Goal: Task Accomplishment & Management: Use online tool/utility

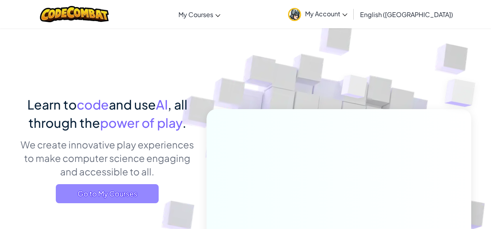
click at [133, 190] on span "Go to My Courses" at bounding box center [107, 193] width 103 height 19
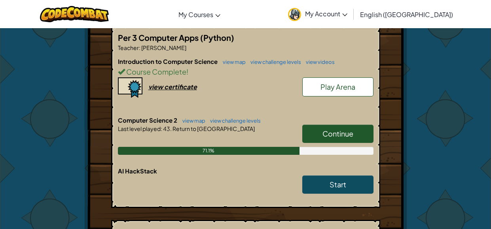
scroll to position [160, 0]
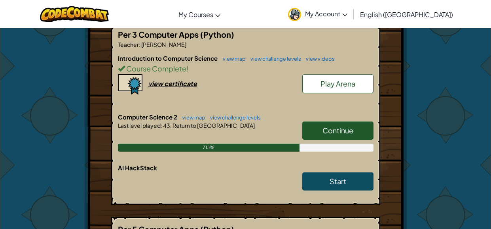
click at [320, 126] on link "Continue" at bounding box center [338, 130] width 71 height 18
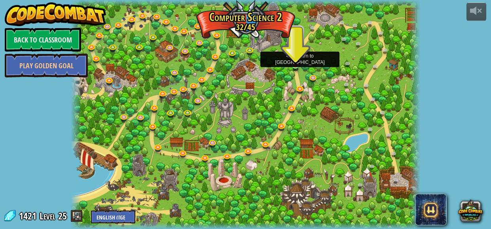
click at [296, 64] on img at bounding box center [296, 57] width 8 height 18
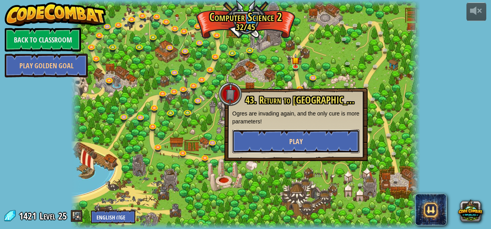
click at [271, 140] on button "Play" at bounding box center [296, 141] width 128 height 24
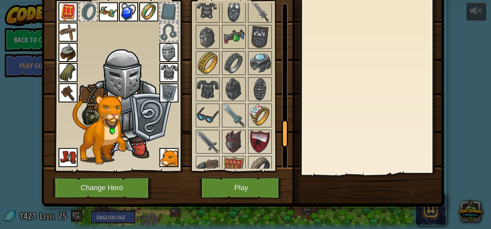
scroll to position [918, 0]
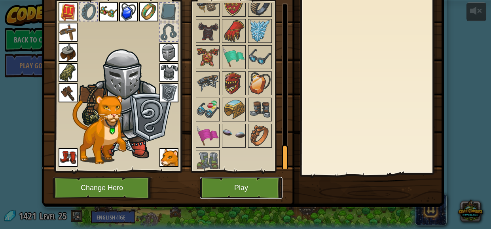
click at [235, 189] on button "Play" at bounding box center [241, 188] width 83 height 22
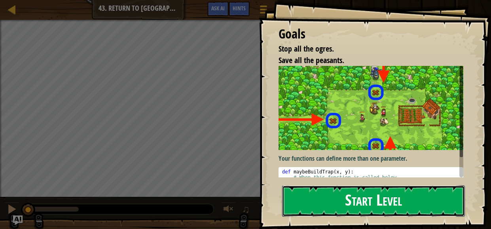
click at [329, 191] on button "Start Level" at bounding box center [373, 200] width 183 height 31
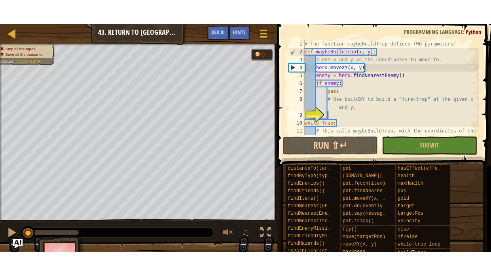
scroll to position [23, 0]
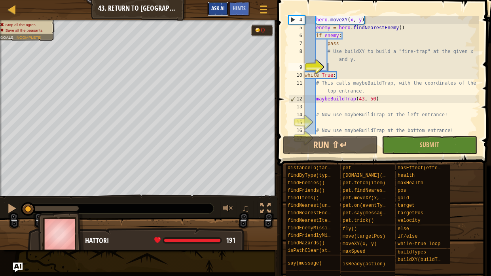
click at [219, 12] on button "Ask AI" at bounding box center [218, 9] width 21 height 15
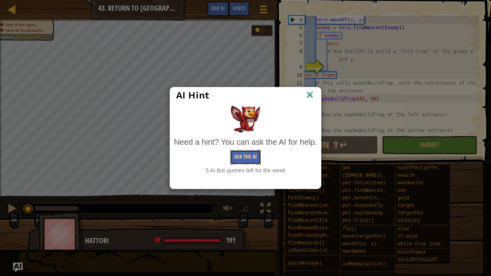
click at [240, 160] on button "Ask the AI" at bounding box center [246, 157] width 30 height 15
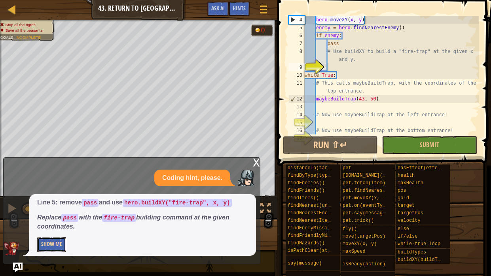
click at [59, 228] on button "Show Me" at bounding box center [51, 245] width 29 height 15
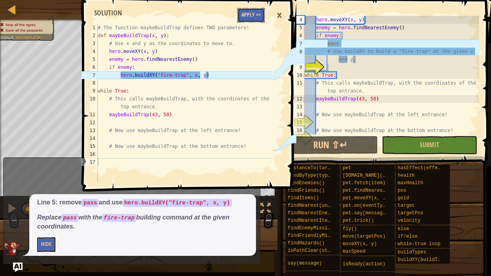
click at [248, 19] on button "Apply =>" at bounding box center [251, 15] width 27 height 15
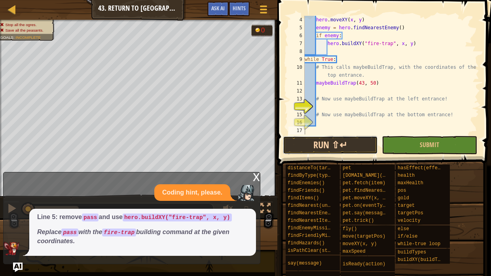
click at [309, 143] on button "Run ⇧↵" at bounding box center [330, 145] width 95 height 18
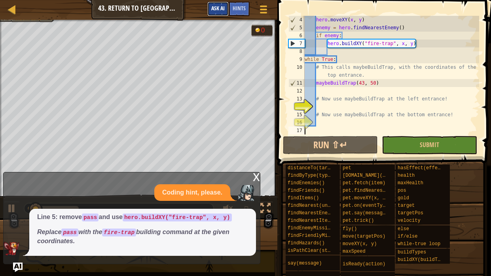
click at [218, 10] on span "Ask AI" at bounding box center [217, 8] width 13 height 8
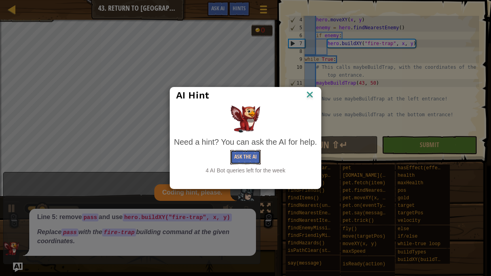
click at [250, 156] on button "Ask the AI" at bounding box center [246, 157] width 30 height 15
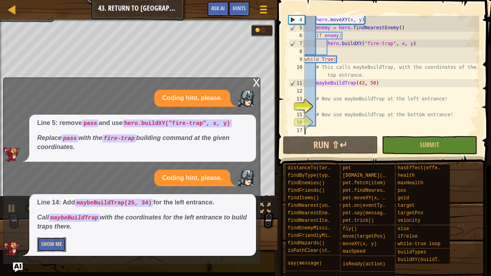
click at [53, 228] on button "Show Me" at bounding box center [51, 245] width 29 height 15
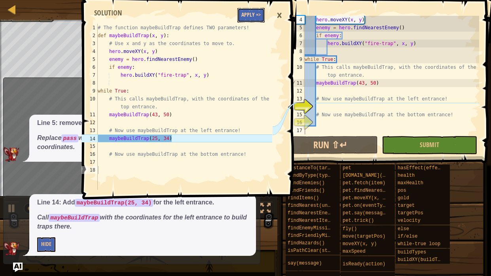
click at [244, 12] on button "Apply =>" at bounding box center [251, 15] width 27 height 15
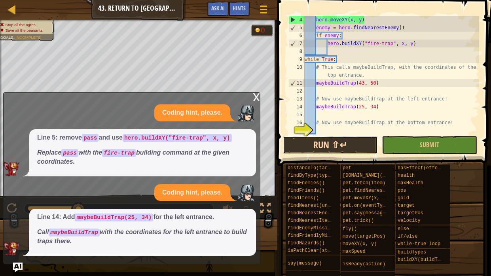
click at [311, 144] on button "Run ⇧↵" at bounding box center [330, 145] width 95 height 18
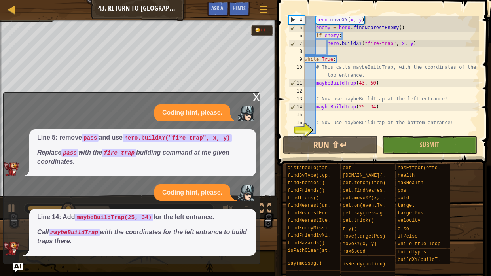
click at [253, 94] on div "x" at bounding box center [256, 97] width 7 height 8
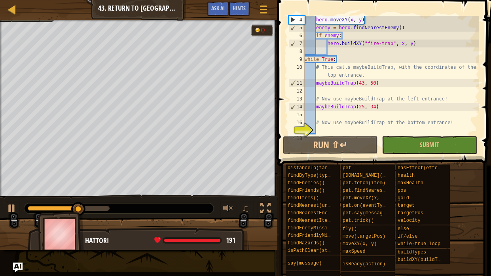
click at [220, 17] on div "Game Menu Done Hints Ask AI" at bounding box center [239, 11] width 70 height 19
click at [220, 16] on div "Game Menu Done Hints Ask AI" at bounding box center [239, 11] width 70 height 19
click at [221, 11] on button "Ask AI" at bounding box center [218, 9] width 21 height 15
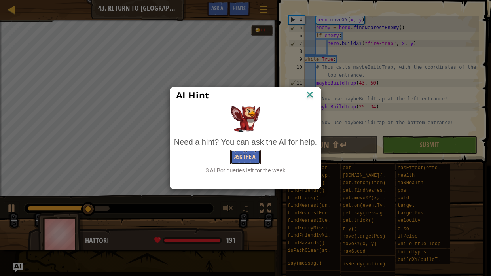
click at [248, 159] on button "Ask the AI" at bounding box center [246, 157] width 30 height 15
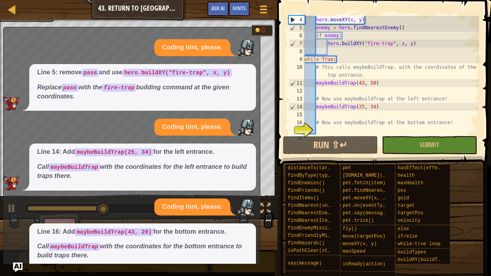
scroll to position [29, 0]
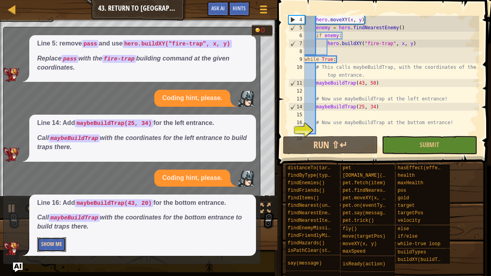
click at [44, 228] on button "Show Me" at bounding box center [51, 245] width 29 height 15
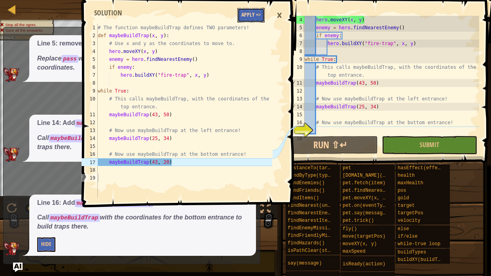
click at [257, 17] on button "Apply =>" at bounding box center [251, 15] width 27 height 15
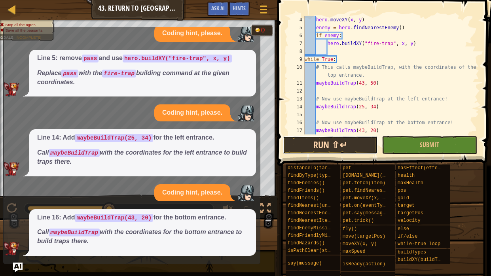
click at [299, 148] on button "Run ⇧↵" at bounding box center [330, 145] width 95 height 18
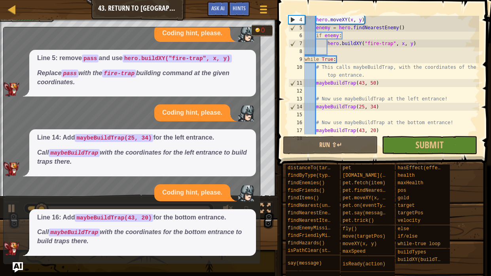
click at [18, 228] on img "Ask AI" at bounding box center [18, 268] width 10 height 10
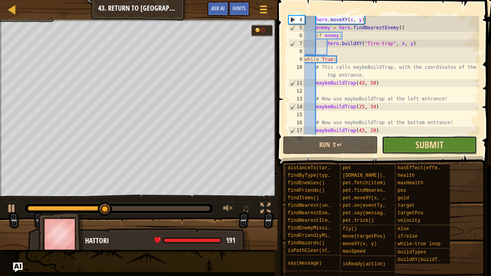
click at [416, 143] on span "Submit" at bounding box center [430, 145] width 28 height 13
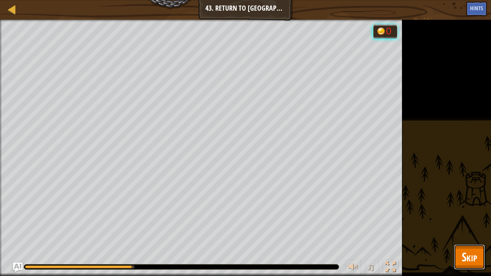
click at [460, 228] on button "Skip" at bounding box center [469, 257] width 31 height 25
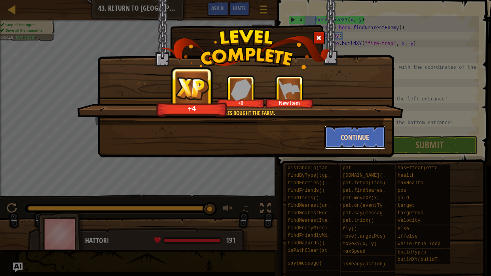
click at [339, 131] on button "Continue" at bounding box center [355, 138] width 61 height 24
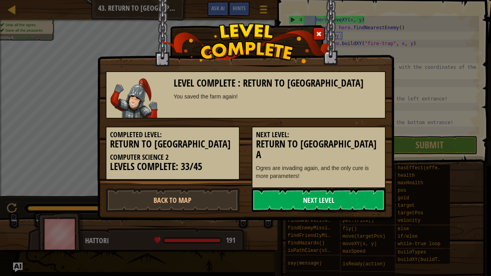
click at [308, 192] on link "Next Level" at bounding box center [319, 201] width 134 height 24
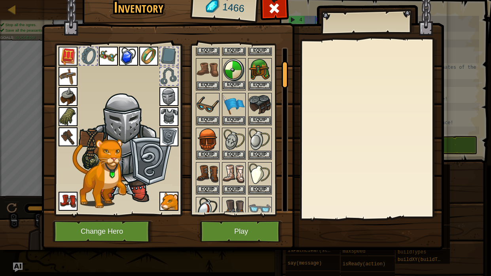
scroll to position [82, 0]
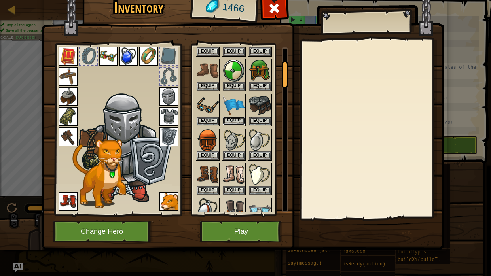
click at [231, 118] on button "Equip" at bounding box center [234, 121] width 22 height 8
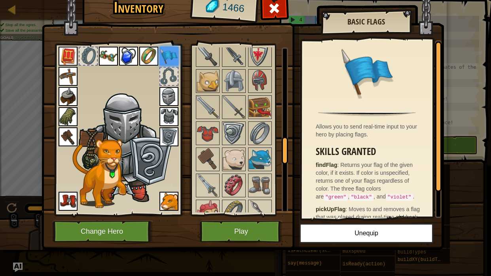
scroll to position [562, 0]
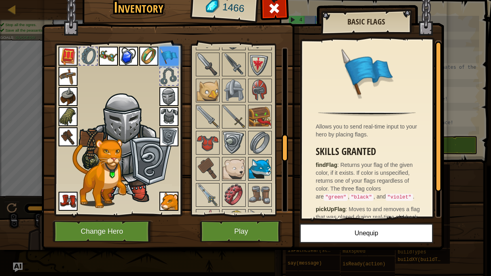
click at [254, 161] on img at bounding box center [260, 169] width 22 height 22
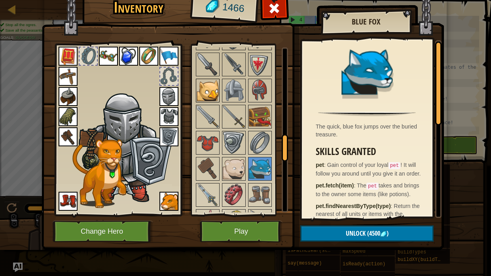
click at [209, 84] on img at bounding box center [208, 91] width 22 height 22
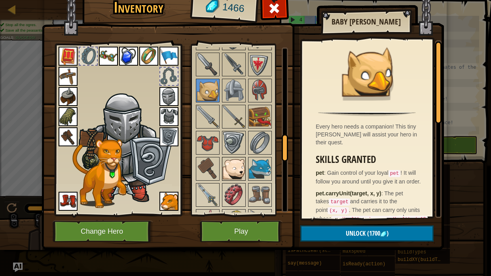
click at [225, 162] on img at bounding box center [234, 169] width 22 height 22
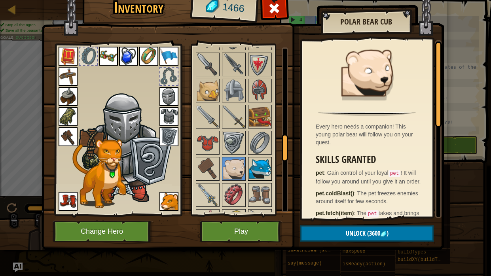
click at [255, 168] on img at bounding box center [260, 169] width 22 height 22
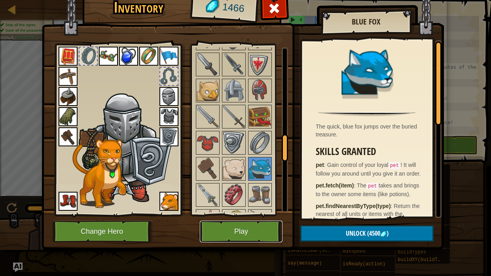
click at [248, 228] on button "Play" at bounding box center [241, 232] width 83 height 22
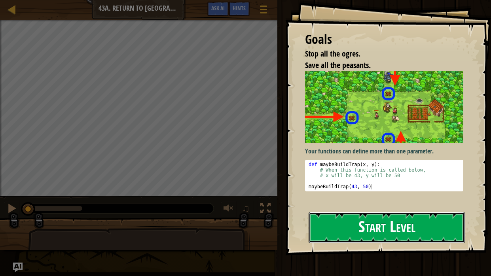
click at [338, 228] on button "Start Level" at bounding box center [387, 227] width 156 height 31
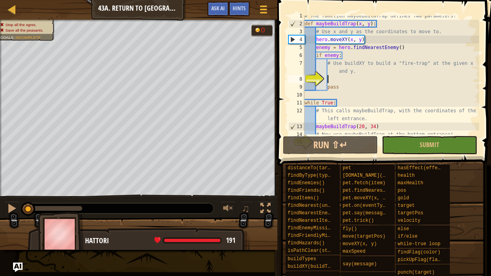
scroll to position [4, 0]
click at [222, 10] on span "Ask AI" at bounding box center [217, 8] width 13 height 8
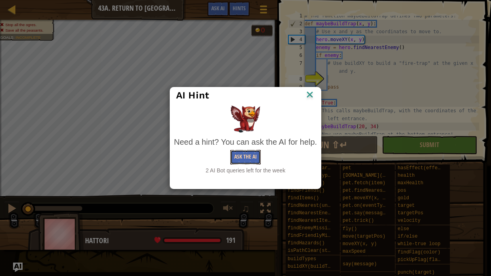
click at [244, 159] on button "Ask the AI" at bounding box center [246, 157] width 30 height 15
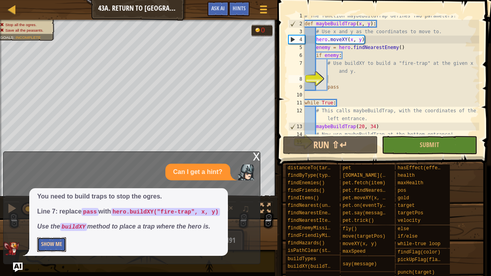
click at [55, 228] on button "Show Me" at bounding box center [51, 245] width 29 height 15
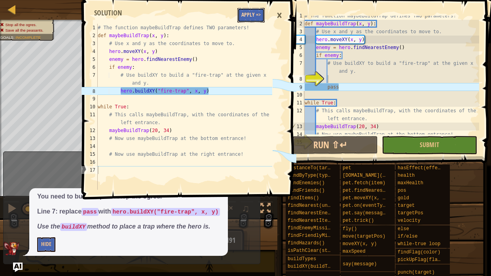
click at [246, 18] on button "Apply =>" at bounding box center [251, 15] width 27 height 15
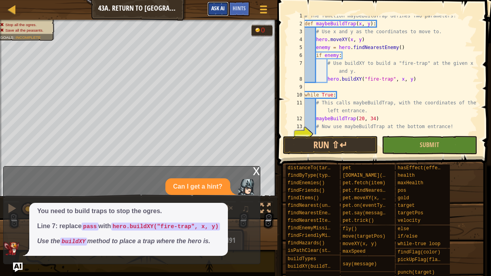
click at [221, 11] on span "Ask AI" at bounding box center [217, 8] width 13 height 8
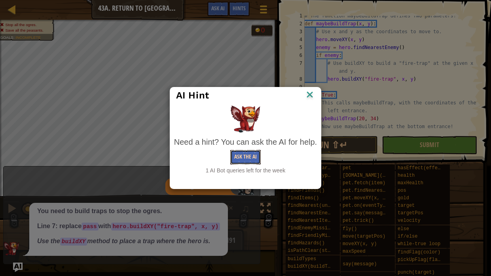
click at [247, 160] on button "Ask the AI" at bounding box center [246, 157] width 30 height 15
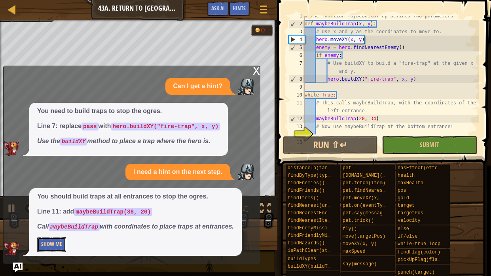
click at [42, 228] on button "Show Me" at bounding box center [51, 245] width 29 height 15
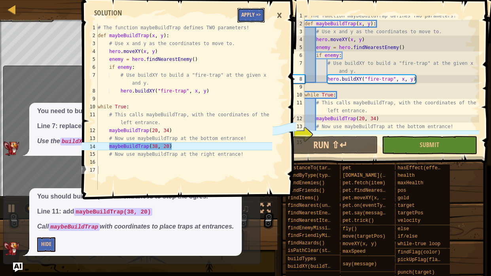
click at [260, 19] on button "Apply =>" at bounding box center [251, 15] width 27 height 15
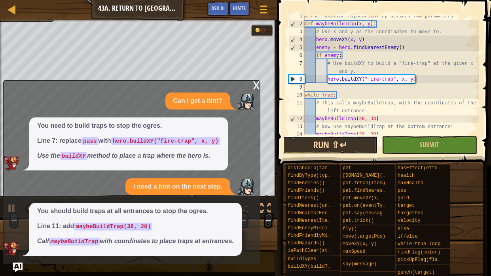
click at [319, 143] on button "Run ⇧↵" at bounding box center [330, 145] width 95 height 18
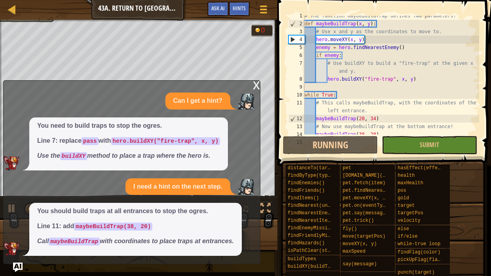
click at [257, 86] on div "x" at bounding box center [256, 85] width 7 height 8
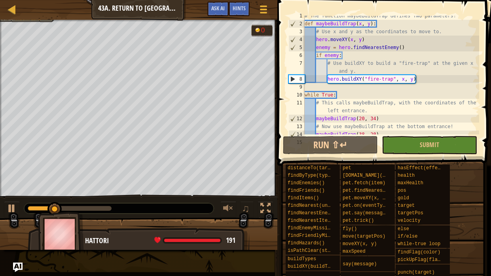
scroll to position [31, 0]
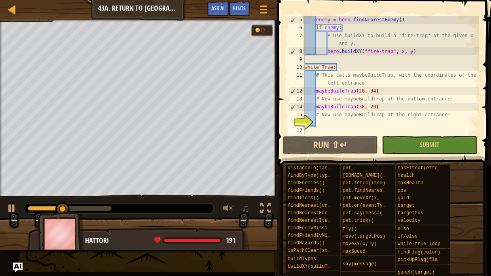
click at [352, 121] on div "enemy = hero . findNearestEnemy ( ) if enemy : # Use buildXY to build a "fire-t…" at bounding box center [391, 83] width 176 height 135
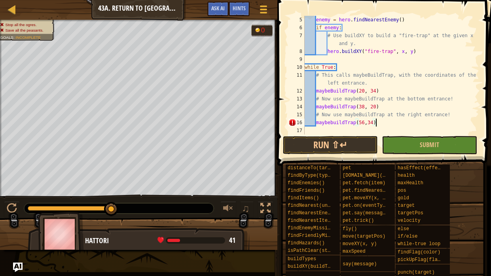
scroll to position [4, 5]
click at [336, 142] on button "Run ⇧↵" at bounding box center [330, 145] width 95 height 18
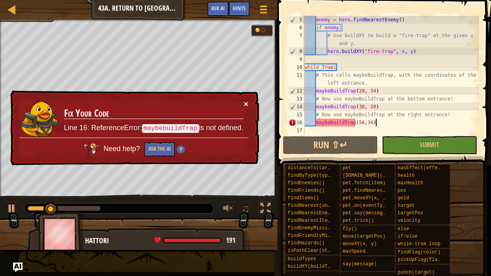
click at [245, 103] on button "×" at bounding box center [246, 104] width 5 height 8
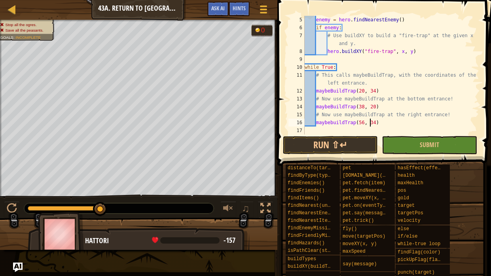
click at [326, 121] on div "enemy = hero . findNearestEnemy ( ) if enemy : # Use buildXY to build a "fire-t…" at bounding box center [391, 83] width 176 height 135
type textarea "maybeBuildTrap(56, 34)"
click at [360, 150] on button "Run ⇧↵" at bounding box center [330, 145] width 95 height 18
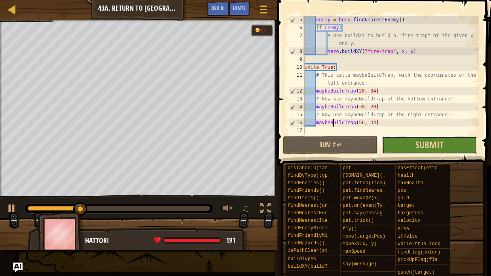
click at [411, 139] on button "Submit" at bounding box center [429, 145] width 95 height 18
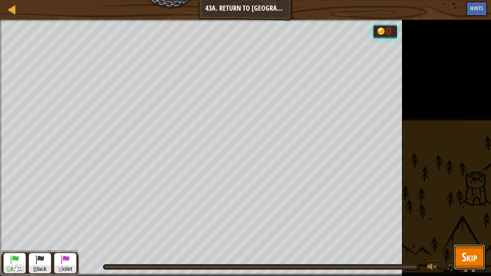
click at [460, 228] on button "Skip" at bounding box center [469, 257] width 31 height 25
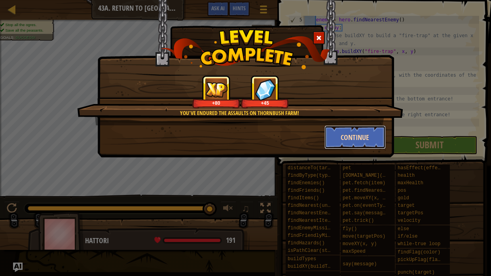
click at [335, 138] on button "Continue" at bounding box center [355, 138] width 61 height 24
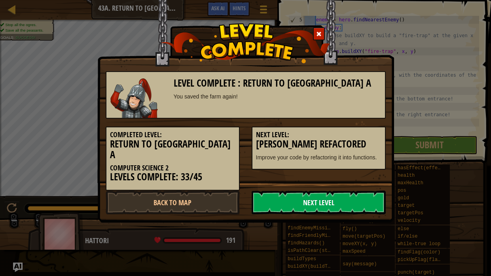
click at [280, 191] on link "Next Level" at bounding box center [319, 203] width 134 height 24
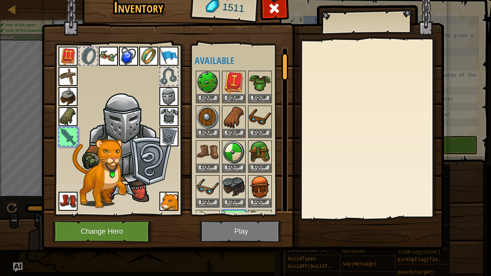
scroll to position [30, 0]
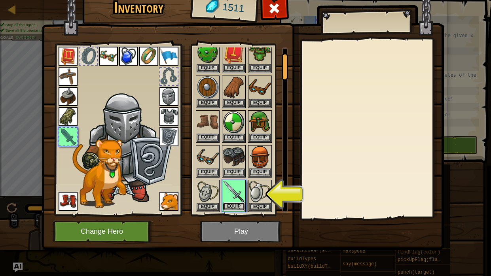
click at [237, 203] on button "Equip" at bounding box center [234, 207] width 22 height 8
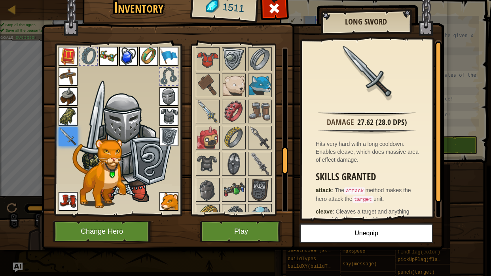
scroll to position [646, 0]
click at [251, 228] on button "Play" at bounding box center [241, 232] width 83 height 22
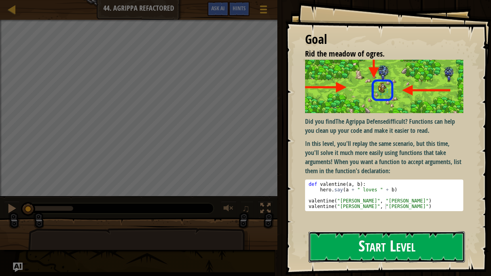
click at [433, 228] on button "Start Level" at bounding box center [387, 247] width 156 height 31
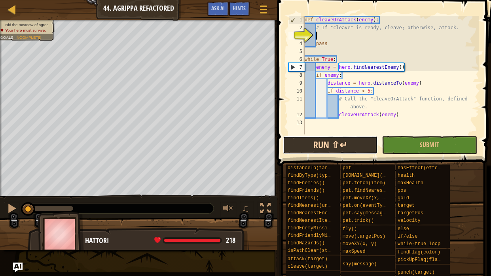
click at [337, 148] on button "Run ⇧↵" at bounding box center [330, 145] width 95 height 18
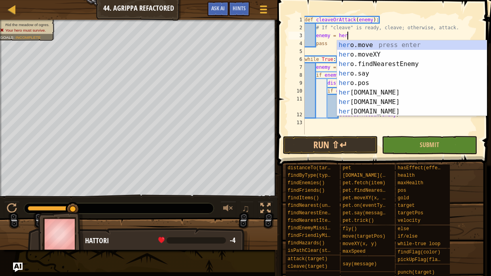
scroll to position [4, 4]
type textarea "enemy = hero.f"
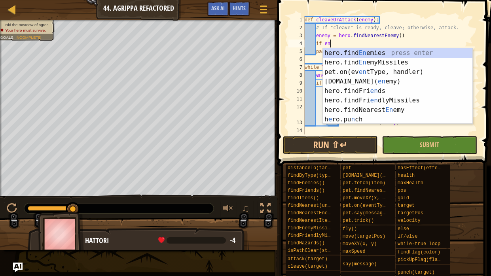
scroll to position [4, 2]
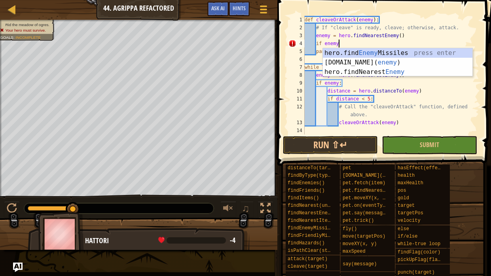
type textarea "if enemy:"
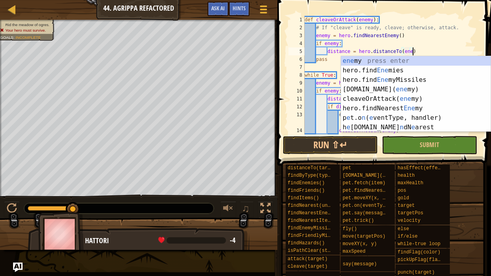
scroll to position [4, 9]
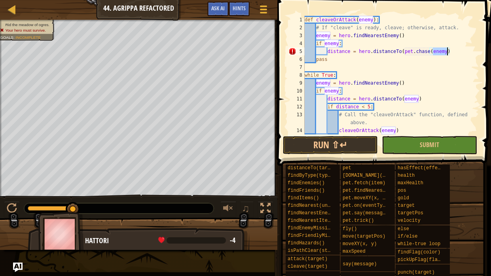
type textarea "distance = hero.distanceTo(enemy)"
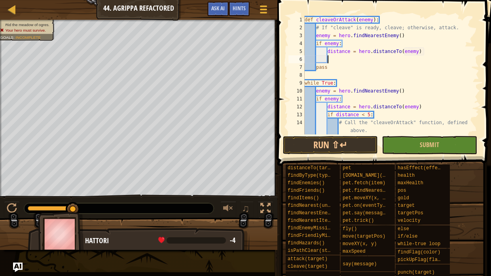
type textarea "e"
type textarea "if distance < 5:"
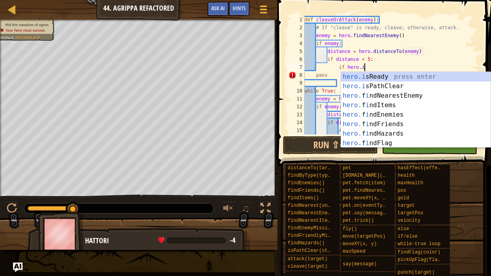
scroll to position [4, 4]
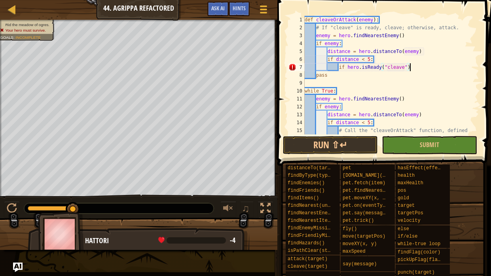
type textarea "if hero.isReady("cleave"):"
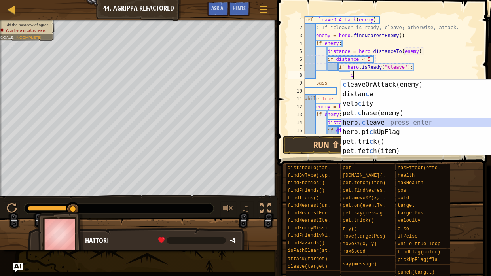
type textarea "hero.cleave(enemy)"
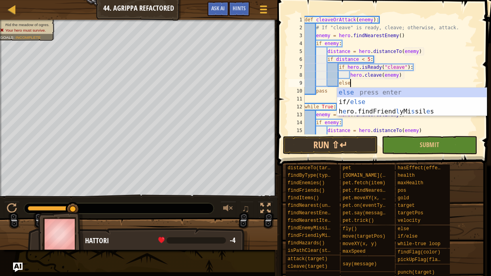
type textarea "else:"
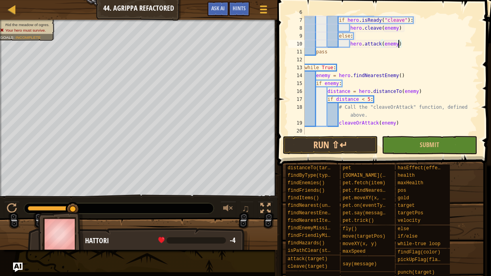
scroll to position [47, 0]
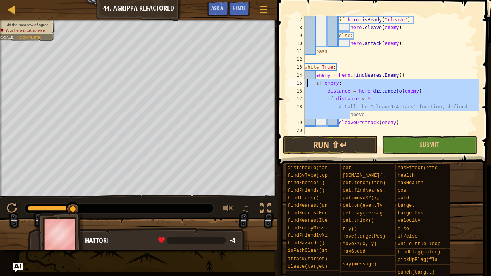
drag, startPoint x: 349, startPoint y: 117, endPoint x: 307, endPoint y: 81, distance: 55.0
click at [307, 81] on div "if hero . isReady ( "cleave" ) : hero . cleave ( enemy ) else : hero . attack (…" at bounding box center [391, 83] width 176 height 135
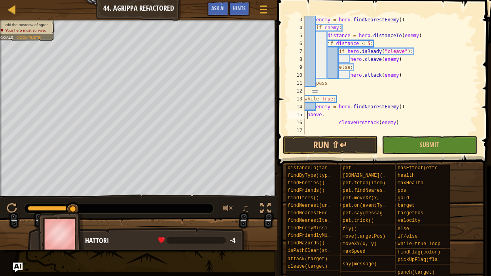
scroll to position [15, 0]
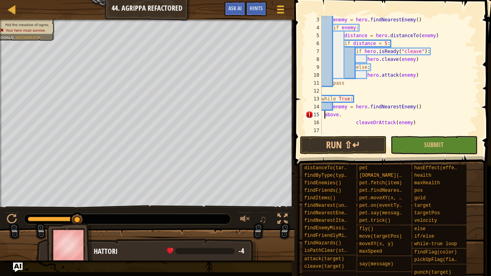
click at [350, 120] on div "enemy = hero . findNearestEnemy ( ) if enemy : distance = hero . distanceTo ( e…" at bounding box center [399, 83] width 159 height 135
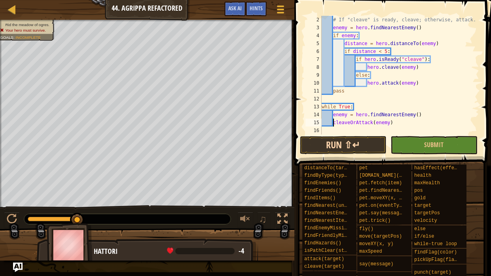
type textarea "cleaveOrAttack(enemy)"
click at [352, 145] on button "Run ⇧↵" at bounding box center [343, 145] width 87 height 18
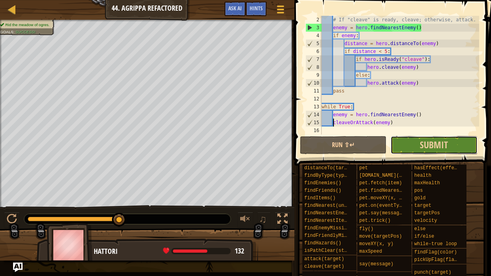
click at [456, 142] on button "Submit" at bounding box center [434, 145] width 87 height 18
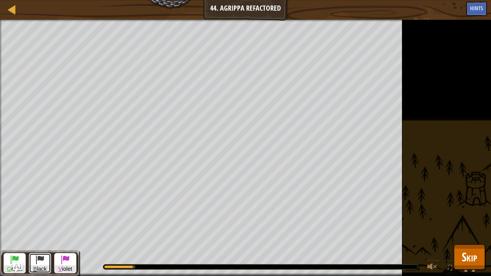
click at [47, 228] on button "B lack" at bounding box center [40, 263] width 22 height 20
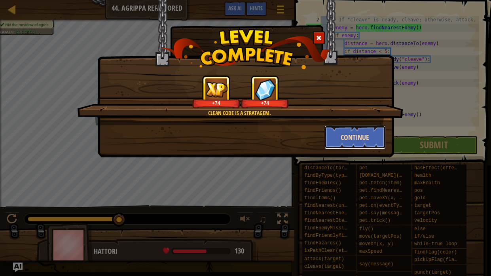
click at [329, 144] on button "Continue" at bounding box center [355, 138] width 61 height 24
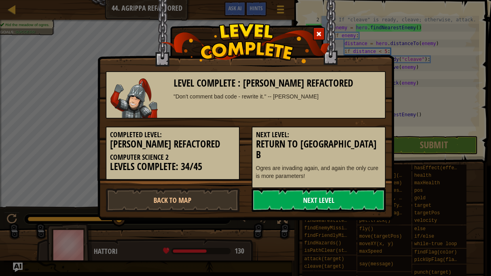
click at [279, 189] on link "Next Level" at bounding box center [319, 201] width 134 height 24
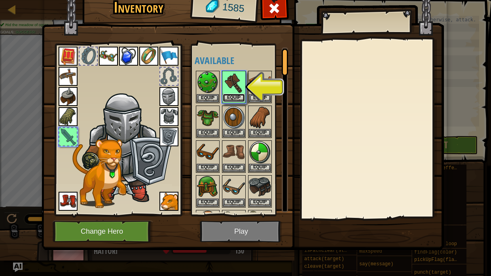
click at [238, 100] on button "Equip" at bounding box center [234, 98] width 22 height 8
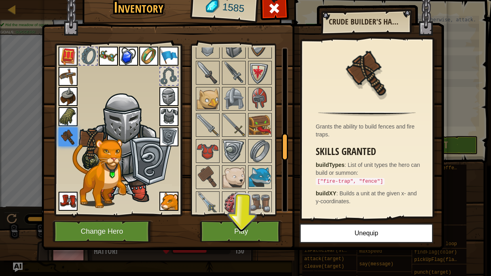
scroll to position [556, 0]
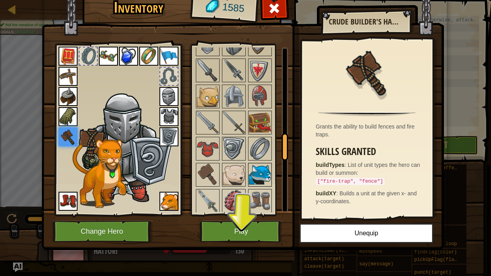
click at [258, 164] on img at bounding box center [260, 175] width 22 height 22
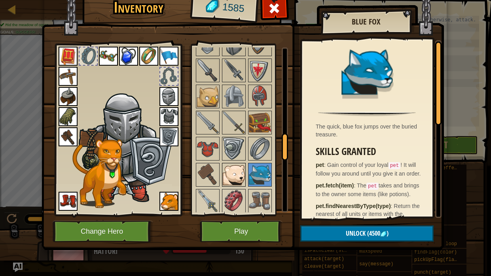
click at [234, 173] on img at bounding box center [234, 175] width 22 height 22
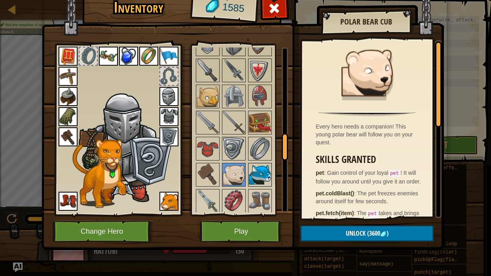
click at [258, 173] on img at bounding box center [260, 175] width 22 height 22
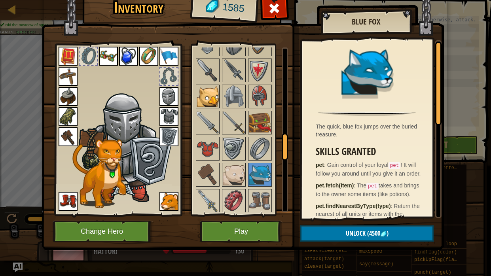
click at [205, 99] on img at bounding box center [208, 97] width 22 height 22
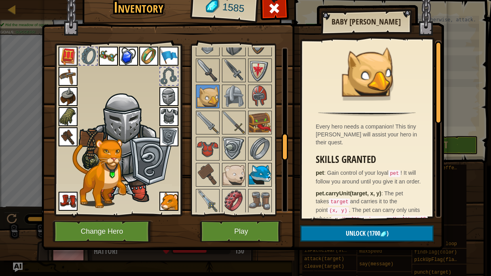
click at [270, 174] on img at bounding box center [260, 175] width 22 height 22
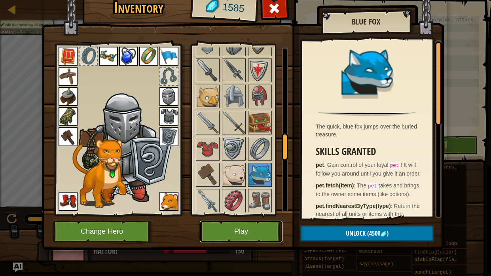
click at [266, 227] on button "Play" at bounding box center [241, 232] width 83 height 22
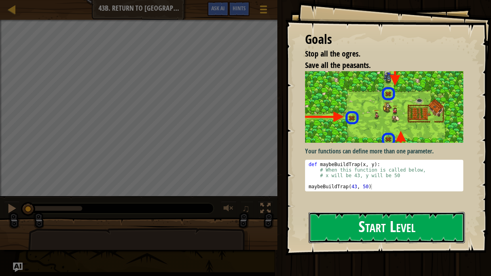
click at [325, 225] on button "Start Level" at bounding box center [387, 227] width 156 height 31
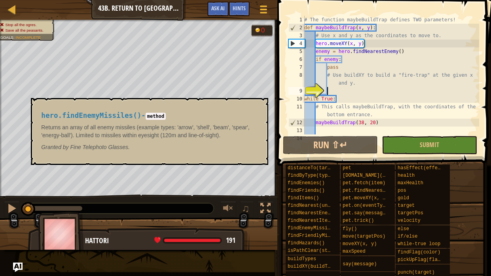
scroll to position [11, 0]
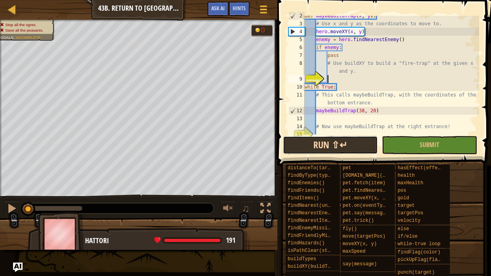
click at [304, 141] on button "Run ⇧↵" at bounding box center [330, 145] width 95 height 18
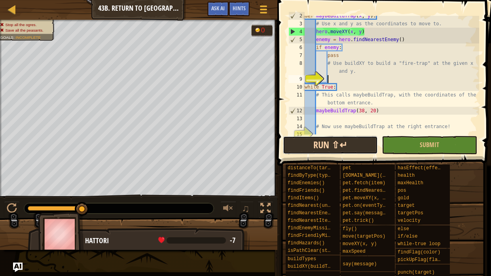
click at [297, 150] on button "Run ⇧↵" at bounding box center [330, 145] width 95 height 18
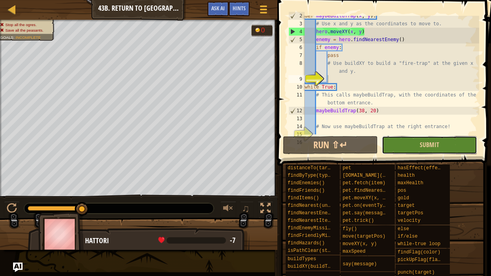
click at [401, 149] on button "Submit" at bounding box center [429, 145] width 95 height 18
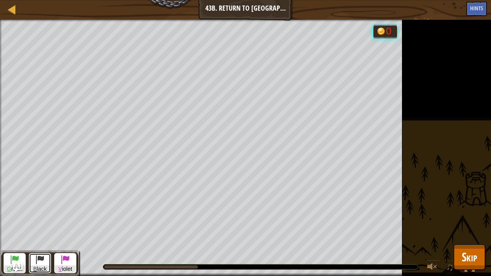
click at [43, 228] on span at bounding box center [40, 260] width 10 height 10
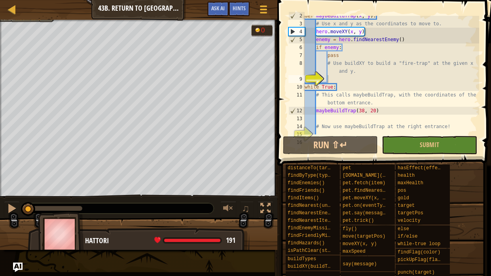
drag, startPoint x: 80, startPoint y: 204, endPoint x: 24, endPoint y: 204, distance: 55.8
click at [24, 204] on div at bounding box center [28, 209] width 14 height 14
click at [14, 206] on div at bounding box center [12, 209] width 10 height 10
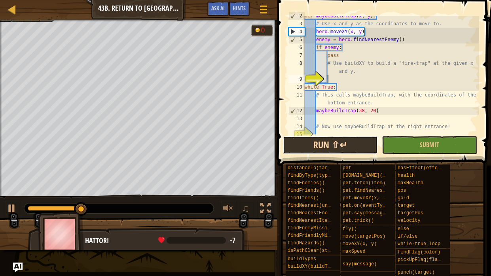
click at [327, 147] on button "Run ⇧↵" at bounding box center [330, 145] width 95 height 18
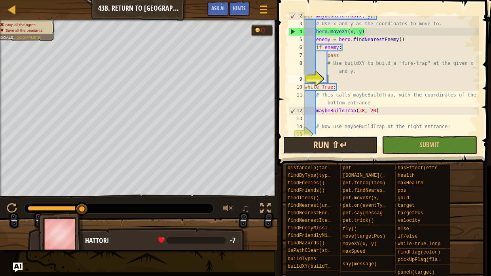
click at [327, 147] on button "Run ⇧↵" at bounding box center [330, 145] width 95 height 18
type textarea "maybeBuildTrap(38, 20)"
type textarea "# Now use maybeBuildTrap at the right entrance!"
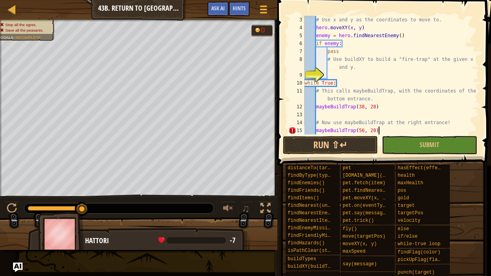
scroll to position [4, 6]
type textarea "# Now use maybeBuildTrap at the top entrance!"
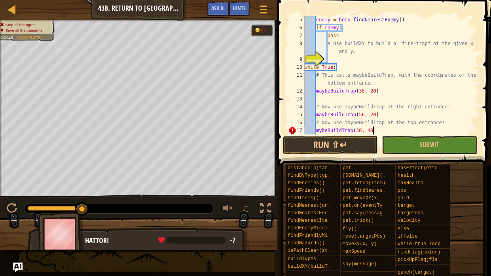
scroll to position [4, 5]
click at [355, 144] on button "Run ⇧↵" at bounding box center [330, 145] width 95 height 18
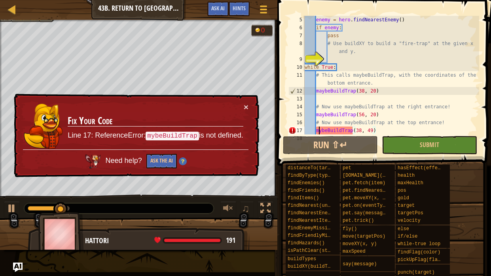
click at [318, 131] on div "enemy = hero . findNearestEnemy ( ) if enemy : pass # Use buildXY to build a "f…" at bounding box center [391, 83] width 176 height 135
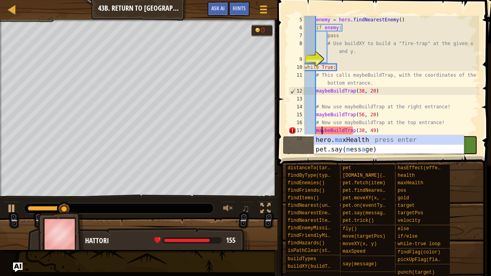
scroll to position [4, 1]
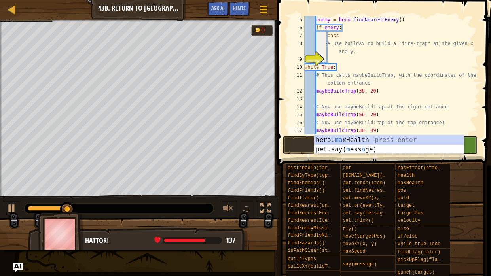
type textarea "maybeBuildTrap(38, 49)"
click at [299, 145] on button "Run ⇧↵" at bounding box center [330, 145] width 95 height 18
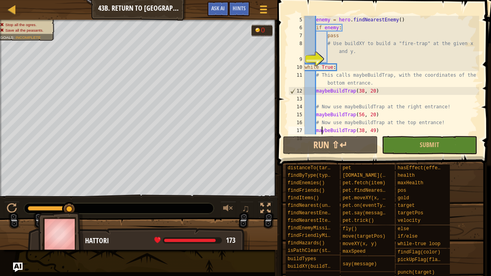
click at [352, 62] on div "enemy = hero . findNearestEnemy ( ) if enemy : pass # Use buildXY to build a "f…" at bounding box center [391, 83] width 176 height 135
type textarea "i"
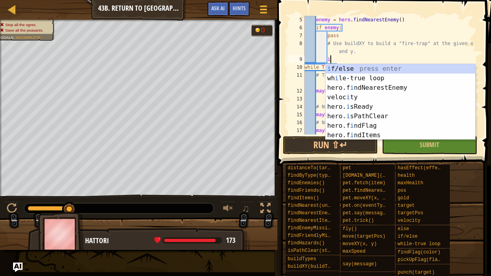
scroll to position [4, 1]
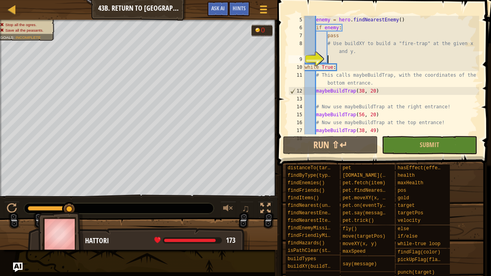
click at [305, 59] on div "9" at bounding box center [297, 59] width 16 height 8
click at [344, 154] on button "Run ⇧↵" at bounding box center [330, 145] width 95 height 18
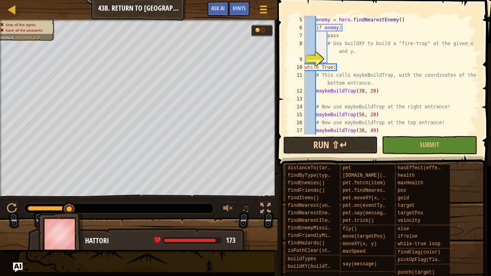
click at [340, 149] on button "Run ⇧↵" at bounding box center [330, 145] width 95 height 18
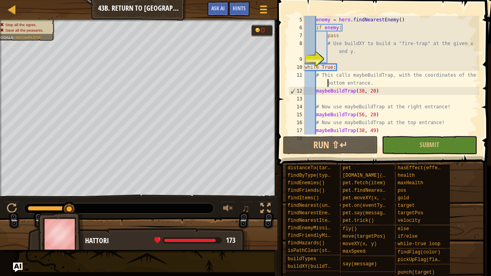
type textarea "maybeBuildTrap(38, 20)"
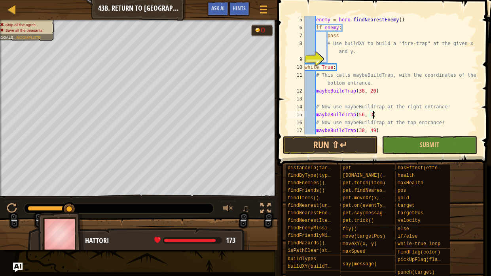
scroll to position [4, 5]
type textarea "maybeBuildTrap(56, 34)"
click at [364, 141] on button "Run ⇧↵" at bounding box center [330, 145] width 95 height 18
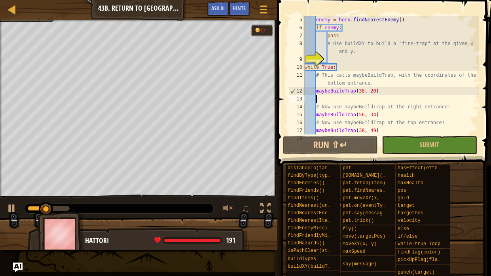
click at [377, 97] on div "enemy = hero . findNearestEnemy ( ) if enemy : pass # Use buildXY to build a "f…" at bounding box center [391, 83] width 176 height 135
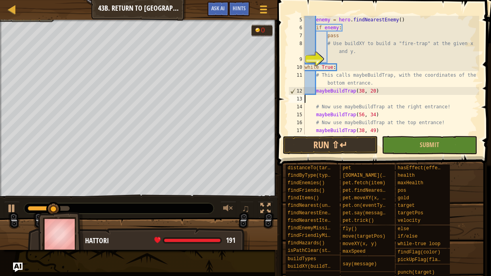
type textarea "maybeBuildTrap(38, 20)"
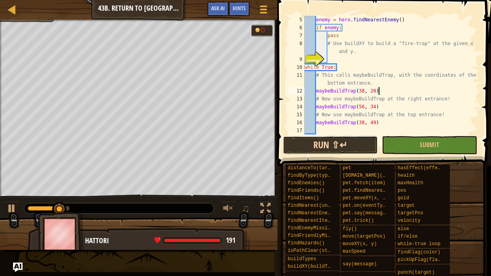
click at [351, 139] on button "Run ⇧↵" at bounding box center [330, 145] width 95 height 18
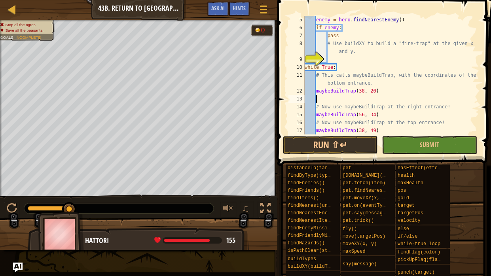
type textarea "b"
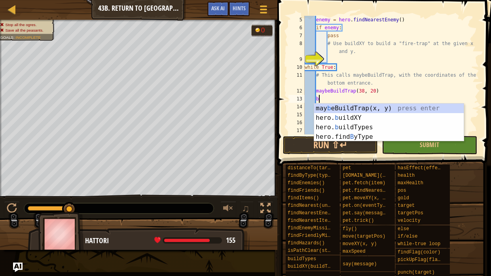
scroll to position [4, 0]
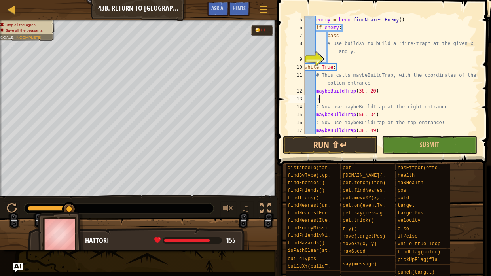
click at [387, 95] on div "enemy = hero . findNearestEnemy ( ) if enemy : pass # Use buildXY to build a "f…" at bounding box center [391, 83] width 176 height 135
drag, startPoint x: 385, startPoint y: 115, endPoint x: 317, endPoint y: 116, distance: 67.3
click at [317, 116] on div "enemy = hero . findNearestEnemy ( ) if enemy : pass # Use buildXY to build a "f…" at bounding box center [391, 83] width 176 height 135
type textarea "maybeBuildTrap(56, 34)"
drag, startPoint x: 382, startPoint y: 130, endPoint x: 317, endPoint y: 129, distance: 65.0
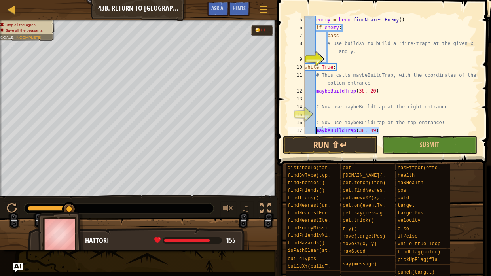
click at [317, 129] on div "enemy = hero . findNearestEnemy ( ) if enemy : pass # Use buildXY to build a "f…" at bounding box center [391, 83] width 176 height 135
type textarea "maybeBuildTrap(38, 49)"
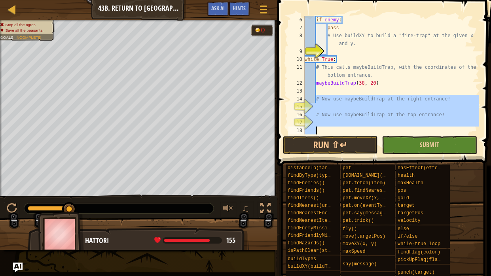
drag, startPoint x: 316, startPoint y: 105, endPoint x: 434, endPoint y: 138, distance: 122.4
click at [434, 138] on div "6 7 8 9 10 11 12 13 14 15 16 17 18 if enemy : pass # Use buildXY to build a "fi…" at bounding box center [383, 98] width 216 height 189
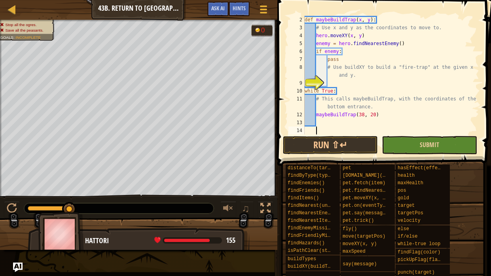
scroll to position [8, 0]
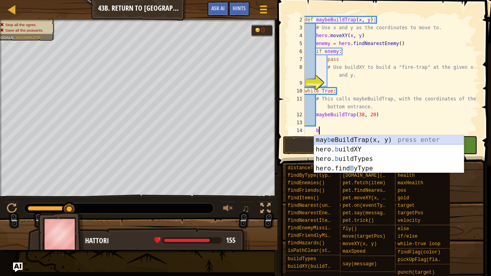
click at [370, 141] on div "may b eBuildTrap(x, y) press enter hero. b uildXY press enter hero. b uildTypes…" at bounding box center [389, 163] width 150 height 57
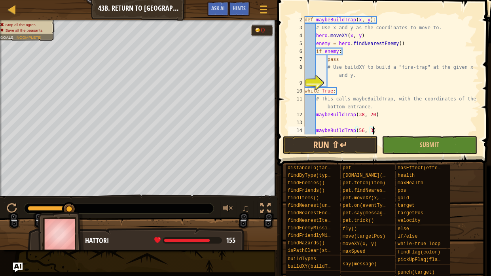
scroll to position [4, 5]
type textarea "maybeBuildTrap(56, 34)"
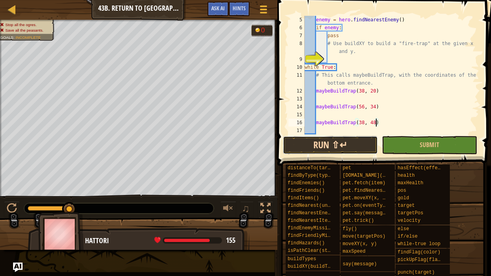
click at [305, 141] on button "Run ⇧↵" at bounding box center [330, 145] width 95 height 18
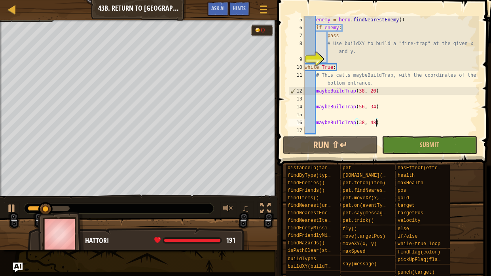
click at [386, 84] on div "enemy = hero . findNearestEnemy ( ) if enemy : pass # Use buildXY to build a "f…" at bounding box center [391, 83] width 176 height 135
type textarea "# This calls maybeBuildTrap, with the coordinates of the bottom entrance."
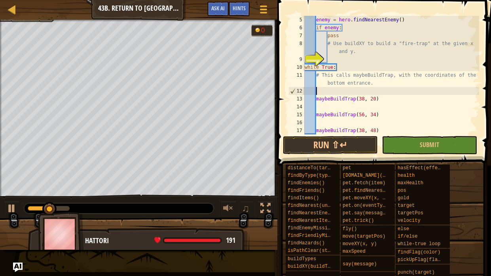
scroll to position [4, 0]
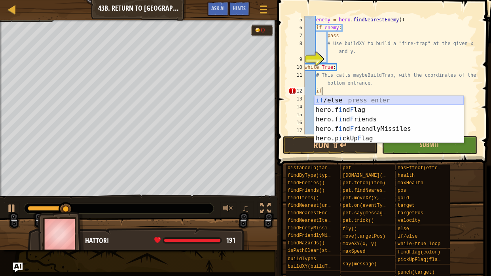
click at [375, 100] on div "if /else press enter hero.f i nd F lag press enter hero.f i nd F riends press e…" at bounding box center [389, 129] width 150 height 67
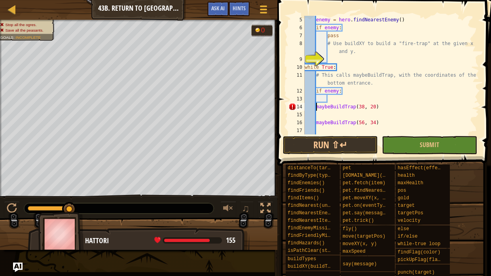
click at [318, 105] on div "enemy = hero . findNearestEnemy ( ) if enemy : pass # Use buildXY to build a "f…" at bounding box center [391, 83] width 176 height 135
type textarea "maybeBuildTrap(38, 20)"
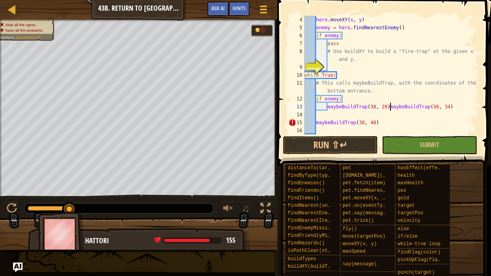
scroll to position [23, 0]
type textarea "maybeBuildTrap(56, 34)"
click at [325, 143] on button "Run ⇧↵" at bounding box center [330, 145] width 95 height 18
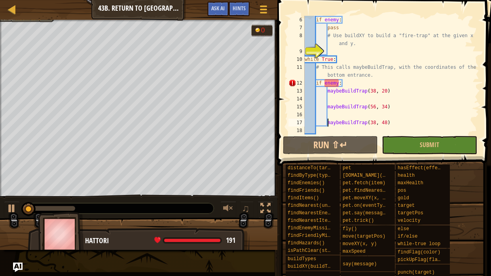
scroll to position [39, 0]
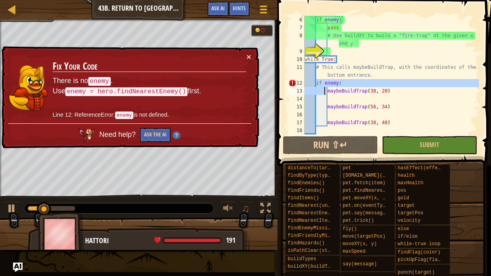
drag, startPoint x: 316, startPoint y: 82, endPoint x: 326, endPoint y: 90, distance: 12.9
click at [326, 90] on div "if enemy : pass # Use buildXY to build a "fire-trap" at the given x and y. whil…" at bounding box center [391, 83] width 176 height 135
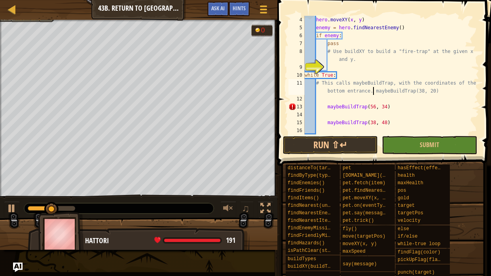
scroll to position [23, 0]
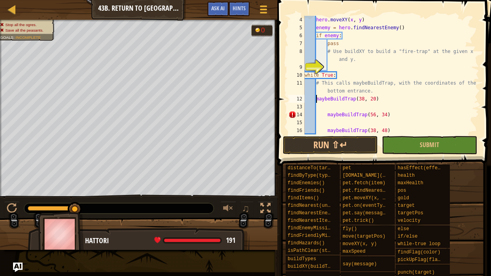
click at [326, 116] on div "hero . moveXY ( x , y ) enemy = hero . findNearestEnemy ( ) if enemy : pass # U…" at bounding box center [391, 83] width 176 height 135
type textarea "maybeBuildTrap(56, 34)"
type textarea "maybeBuildTrap(38, 48)"
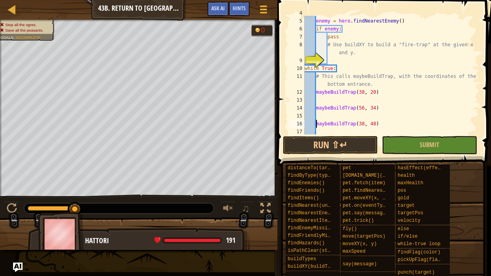
scroll to position [31, 0]
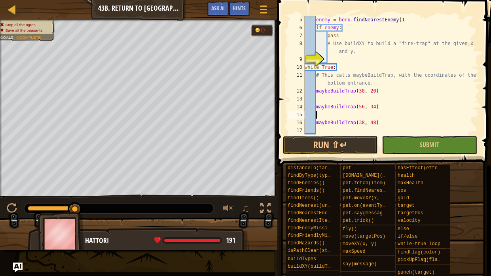
type textarea "maybeBuildTrap(56, 34)"
type textarea "b"
click at [374, 83] on div "enemy = hero . findNearestEnemy ( ) if enemy : pass # Use buildXY to build a "f…" at bounding box center [391, 83] width 176 height 135
type textarea "# This calls maybeBuildTrap, with the coordinates of the bottom entrance."
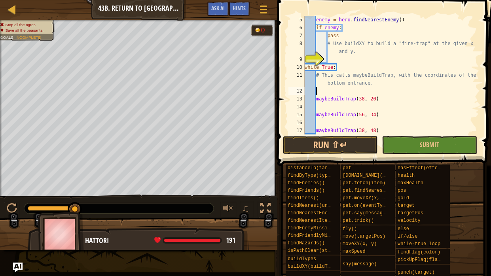
scroll to position [4, 0]
type textarea "f"
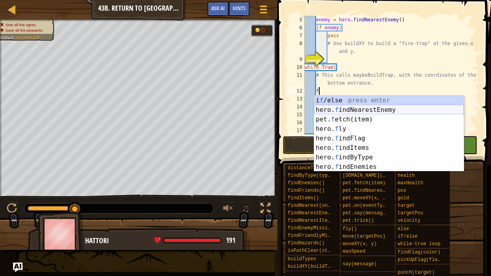
click at [383, 109] on div "i f /else press enter hero. f indNearestEnemy press enter pet. f etch(item) pre…" at bounding box center [389, 143] width 150 height 95
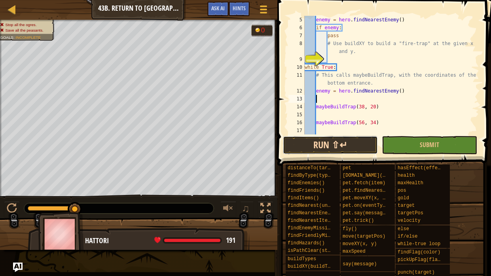
click at [299, 152] on button "Run ⇧↵" at bounding box center [330, 145] width 95 height 18
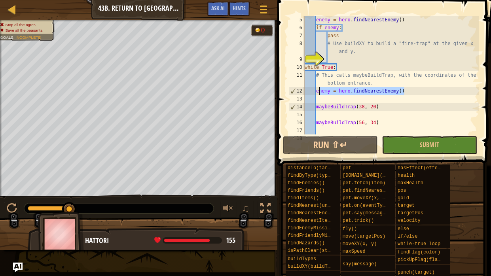
drag, startPoint x: 406, startPoint y: 91, endPoint x: 318, endPoint y: 90, distance: 87.9
click at [318, 90] on div "enemy = hero . findNearestEnemy ( ) if enemy : pass # Use buildXY to build a "f…" at bounding box center [391, 83] width 176 height 135
type textarea "e"
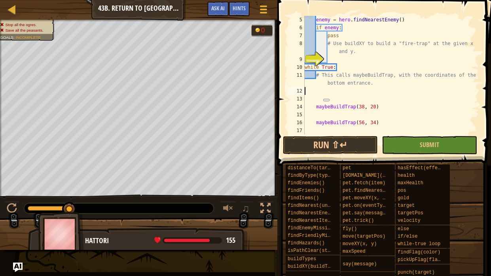
scroll to position [4, 0]
type textarea "# This calls maybeBuildTrap, with the coordinates of the bottom entrance."
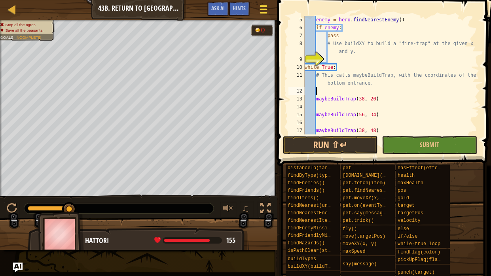
click at [264, 9] on span at bounding box center [264, 10] width 8 height 2
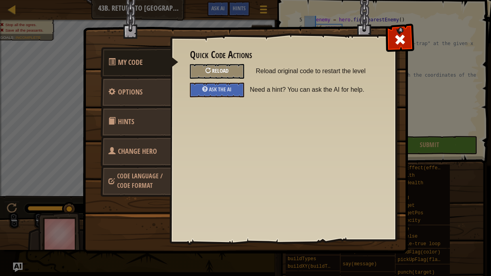
click at [206, 71] on div at bounding box center [209, 71] width 6 height 6
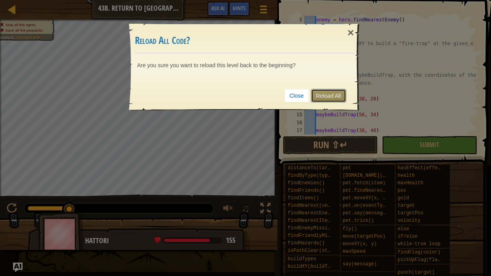
click at [335, 96] on link "Reload All" at bounding box center [328, 95] width 35 height 13
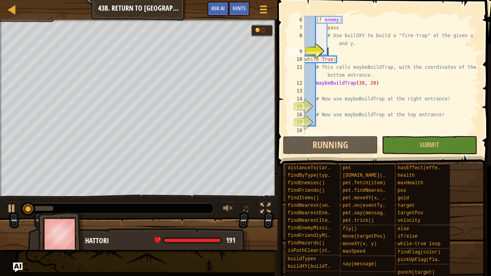
scroll to position [39, 0]
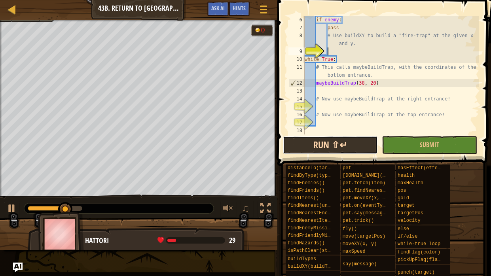
click at [294, 143] on button "Run ⇧↵" at bounding box center [330, 145] width 95 height 18
click at [311, 147] on button "Run ⇧↵" at bounding box center [330, 145] width 95 height 18
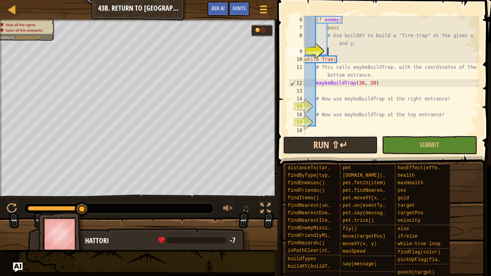
click at [290, 138] on button "Run ⇧↵" at bounding box center [330, 145] width 95 height 18
